Goal: Task Accomplishment & Management: Use online tool/utility

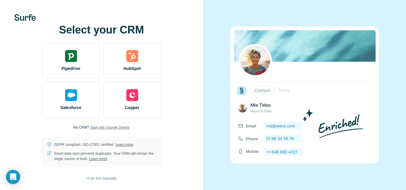
click at [116, 128] on span "Start with Google Sheets" at bounding box center [110, 127] width 40 height 5
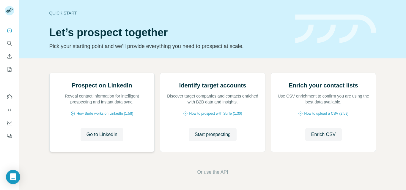
scroll to position [59, 0]
click at [322, 134] on span "Enrich CSV" at bounding box center [323, 134] width 25 height 7
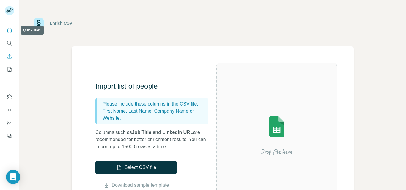
click at [6, 30] on button "Quick start" at bounding box center [10, 30] width 10 height 11
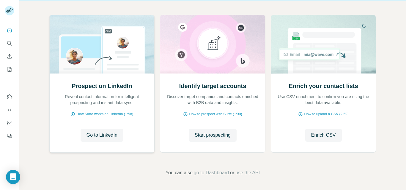
scroll to position [59, 0]
